Goal: Information Seeking & Learning: Find specific fact

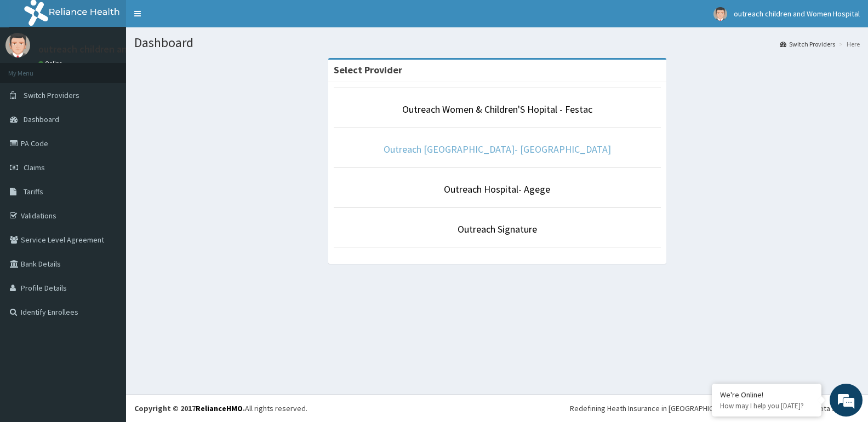
click at [478, 150] on link "Outreach [GEOGRAPHIC_DATA]- [GEOGRAPHIC_DATA]" at bounding box center [496, 149] width 227 height 13
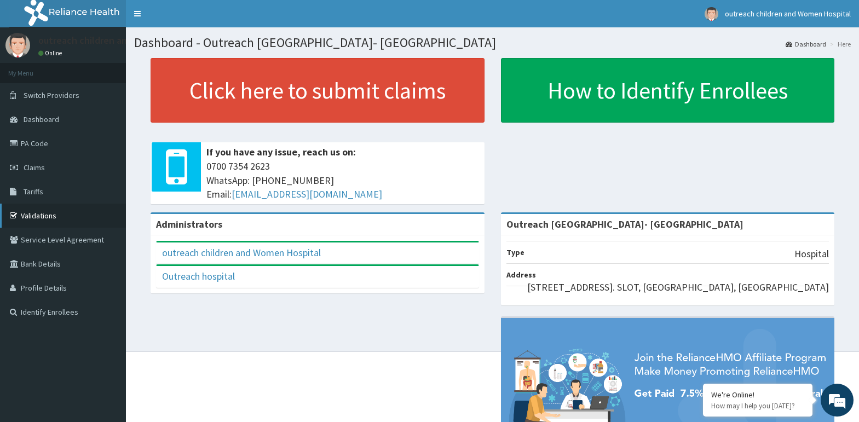
click at [26, 217] on link "Validations" at bounding box center [63, 216] width 126 height 24
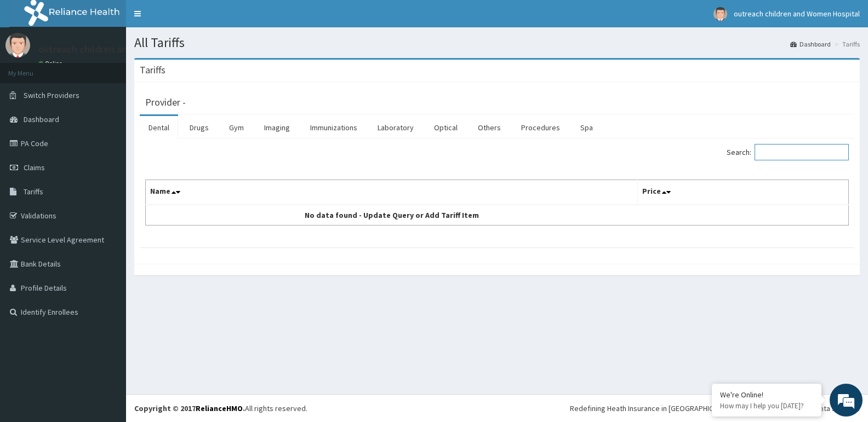
click at [810, 157] on input "Search:" at bounding box center [801, 152] width 94 height 16
type input "A"
type input "V"
type input "PREGAB"
click at [202, 134] on link "Drugs" at bounding box center [199, 127] width 37 height 23
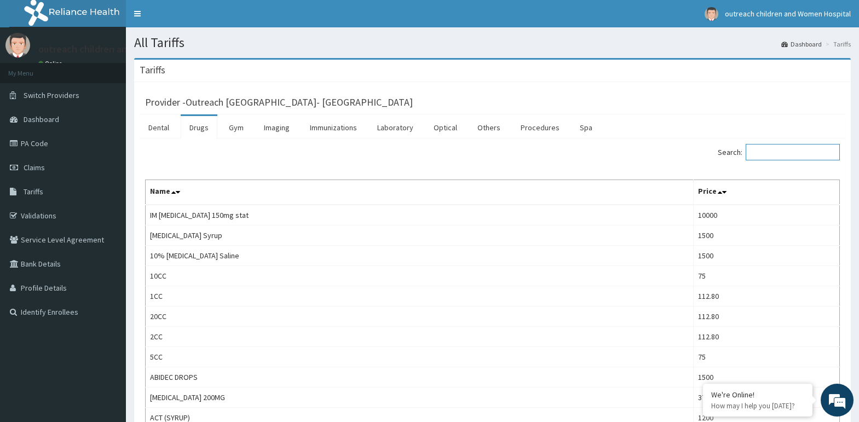
click at [779, 147] on input "Search:" at bounding box center [793, 152] width 94 height 16
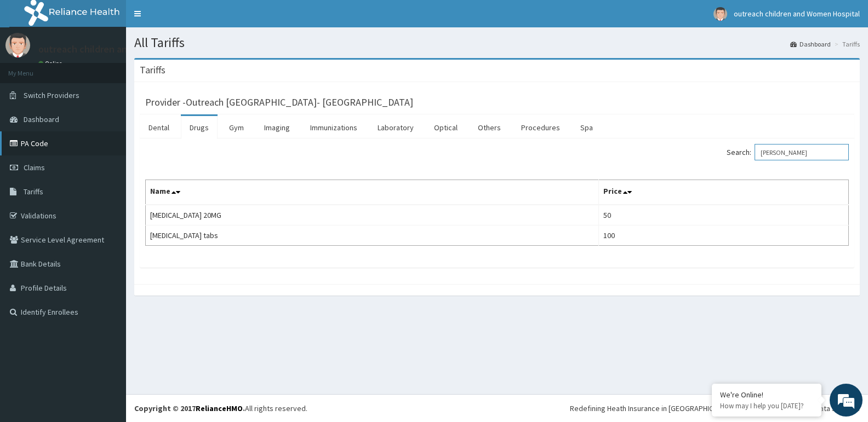
type input "VASTA"
click at [36, 144] on link "PA Code" at bounding box center [63, 143] width 126 height 24
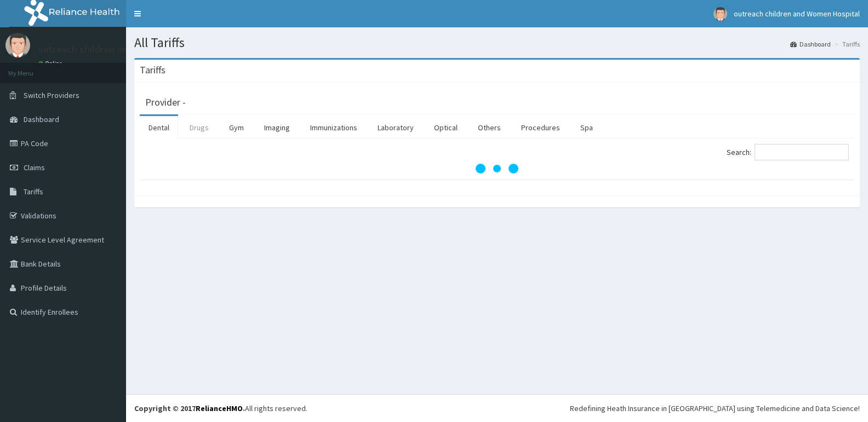
click at [199, 129] on link "Drugs" at bounding box center [199, 127] width 37 height 23
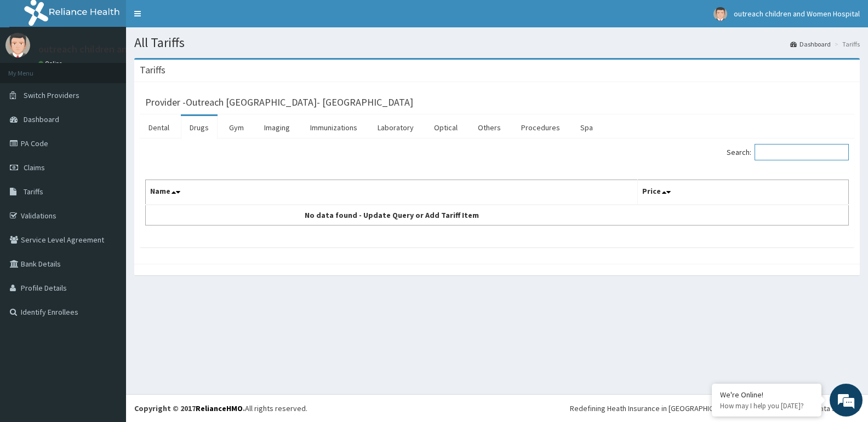
click at [809, 153] on input "Search:" at bounding box center [801, 152] width 94 height 16
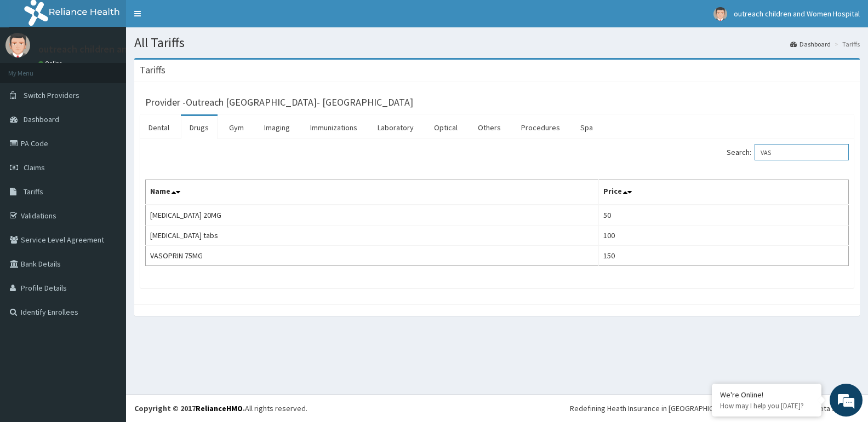
type input "VAS"
